Goal: Task Accomplishment & Management: Use online tool/utility

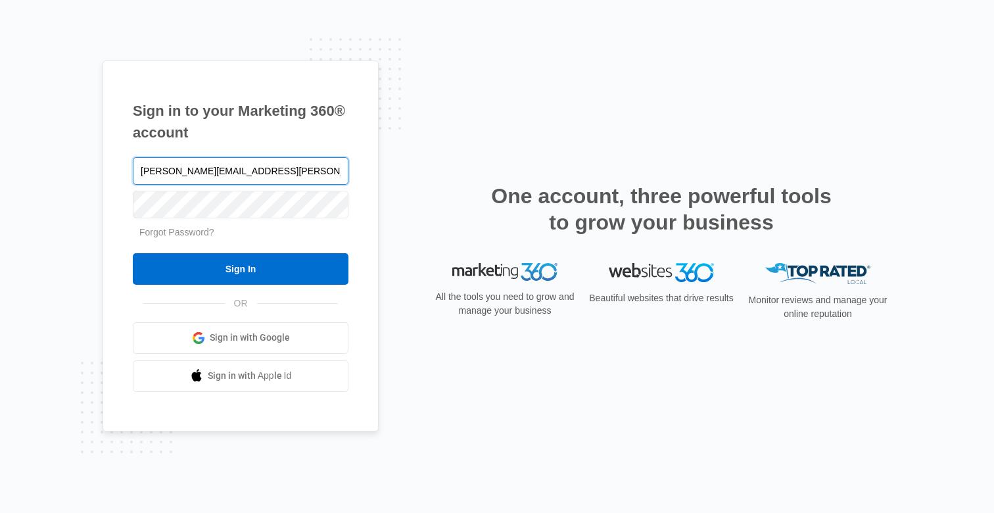
type input "[PERSON_NAME][EMAIL_ADDRESS][PERSON_NAME][DOMAIN_NAME]"
click at [133, 253] on input "Sign In" at bounding box center [241, 269] width 216 height 32
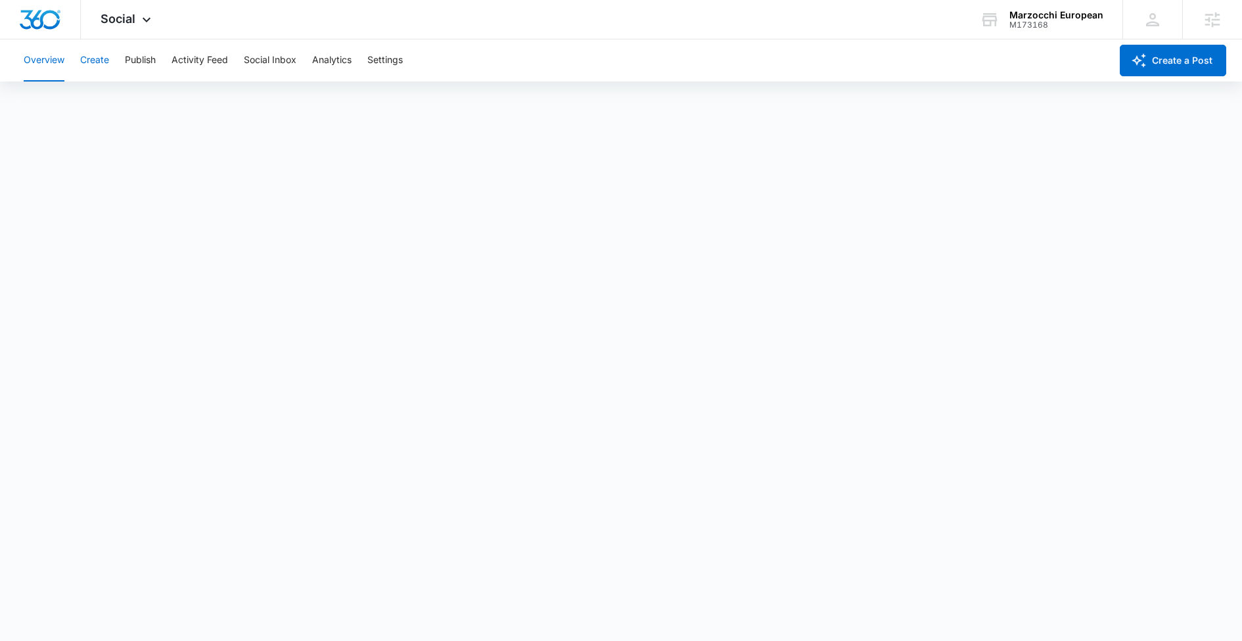
click at [89, 50] on button "Create" at bounding box center [94, 60] width 29 height 42
click at [68, 102] on button "Content Library" at bounding box center [57, 100] width 67 height 37
click at [145, 101] on button "Approvals" at bounding box center [128, 100] width 44 height 37
click at [91, 65] on button "Create" at bounding box center [94, 60] width 29 height 42
